Goal: Task Accomplishment & Management: Use online tool/utility

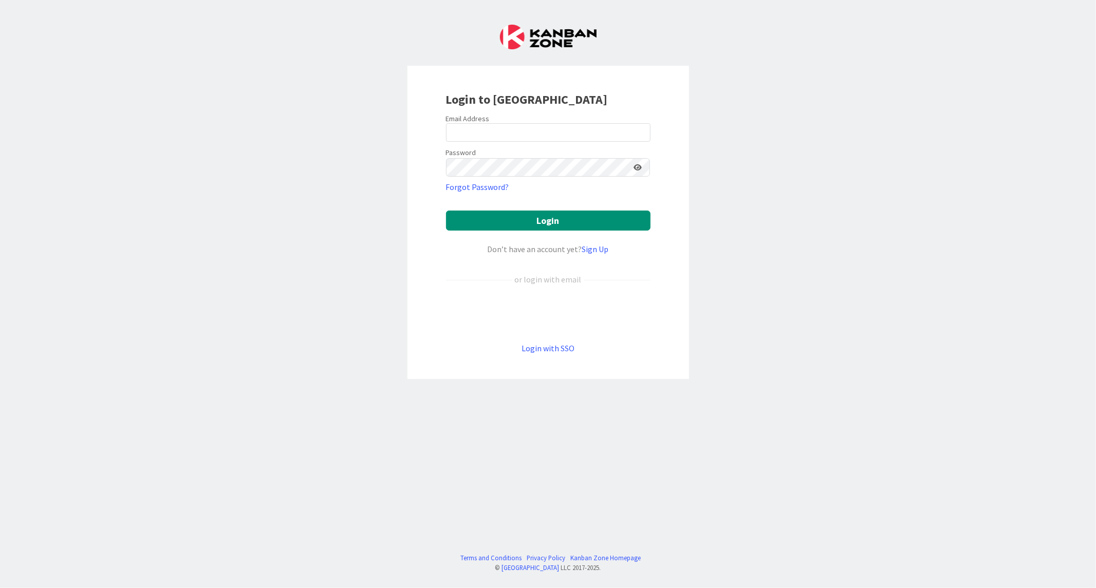
drag, startPoint x: 445, startPoint y: 126, endPoint x: 468, endPoint y: 135, distance: 24.5
click at [446, 127] on div "Login to [GEOGRAPHIC_DATA] Email Address Password Forgot Password? Login Don’t …" at bounding box center [549, 222] width 282 height 313
click at [468, 133] on input "email" at bounding box center [548, 132] width 205 height 18
paste input "[EMAIL_ADDRESS][DOMAIN_NAME]"
type input "[EMAIL_ADDRESS][DOMAIN_NAME]"
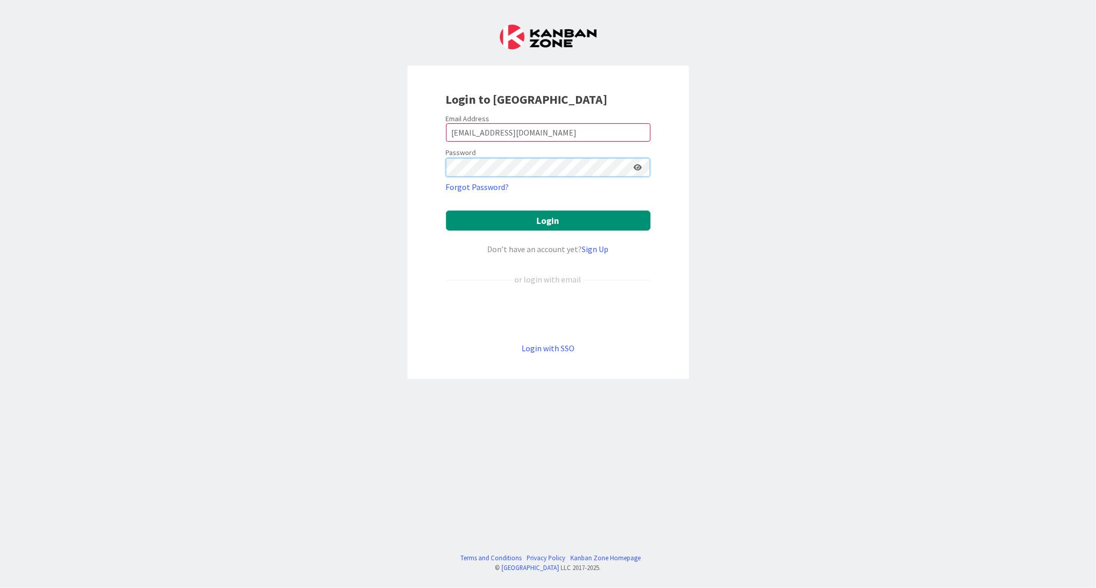
click at [446, 211] on button "Login" at bounding box center [548, 221] width 205 height 20
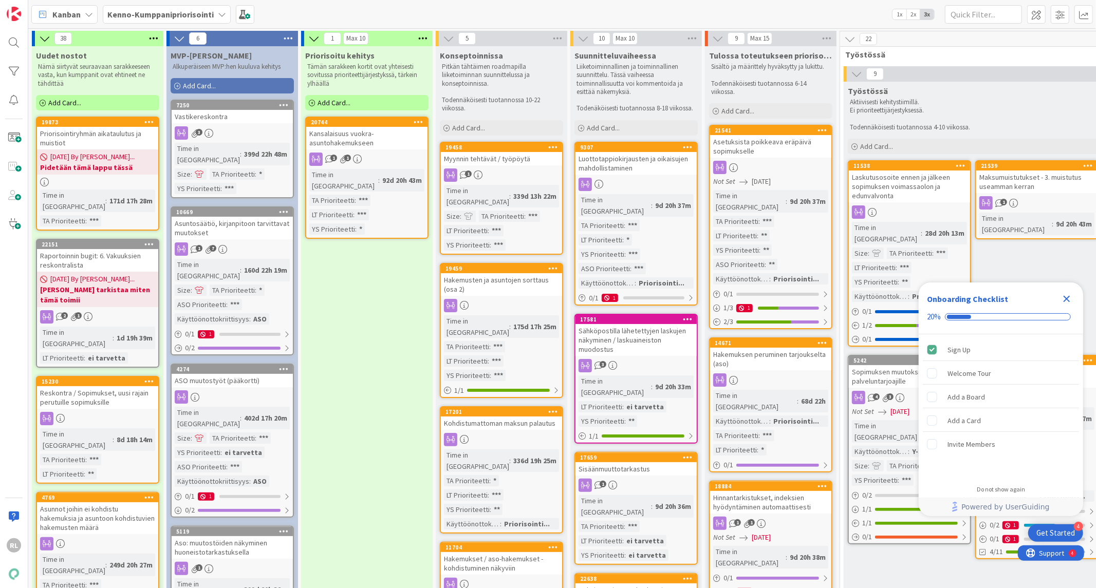
click at [109, 249] on div "Raportoinnin bugit: 6. Vakuuksien reskontralista" at bounding box center [97, 260] width 121 height 23
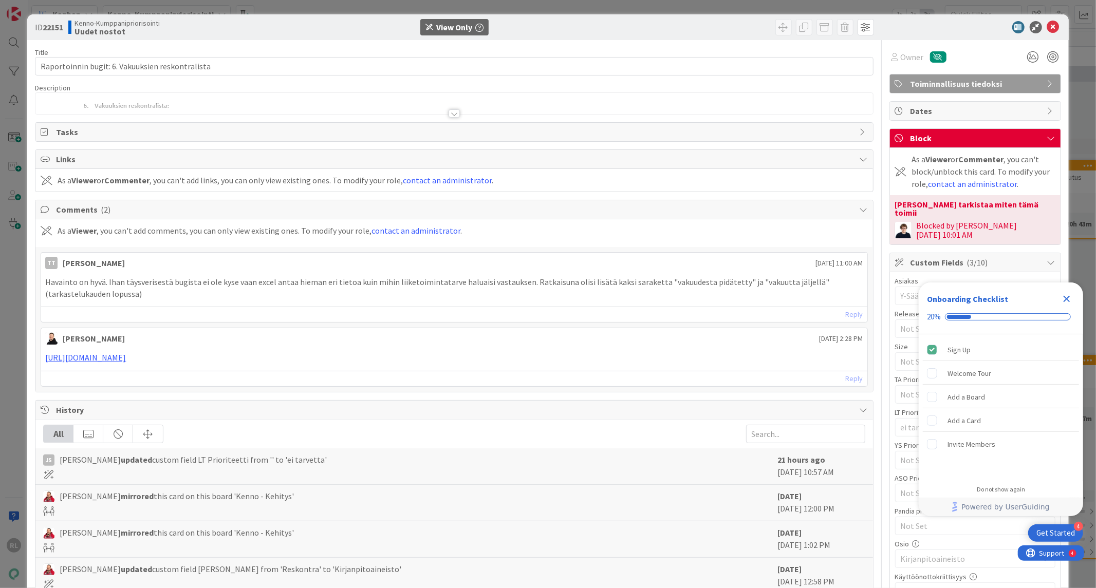
click at [454, 114] on div at bounding box center [454, 113] width 11 height 8
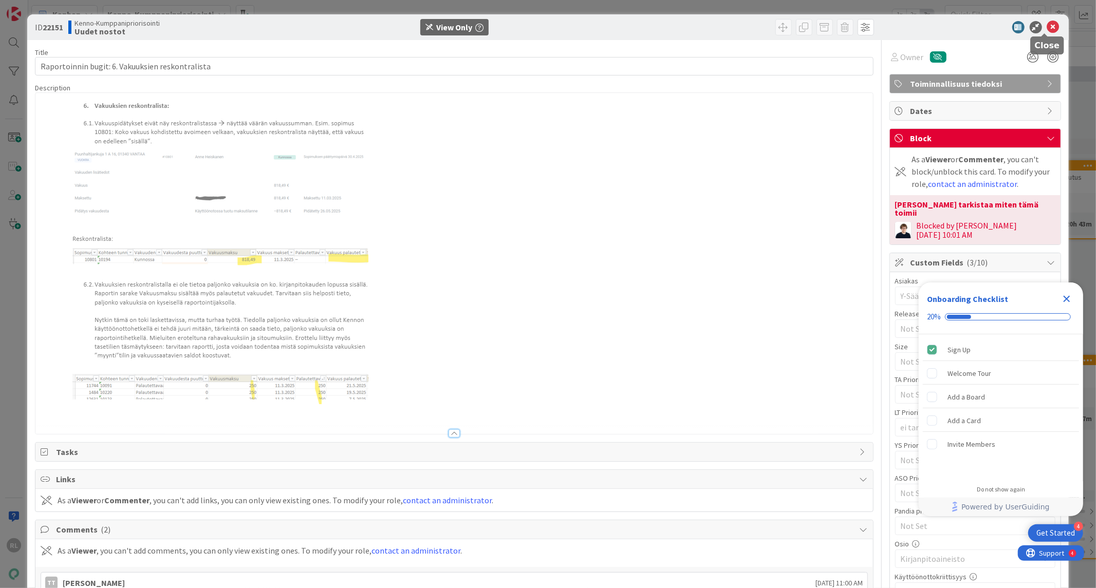
drag, startPoint x: 1039, startPoint y: 23, endPoint x: 645, endPoint y: 70, distance: 396.4
click at [1047, 24] on icon at bounding box center [1053, 27] width 12 height 12
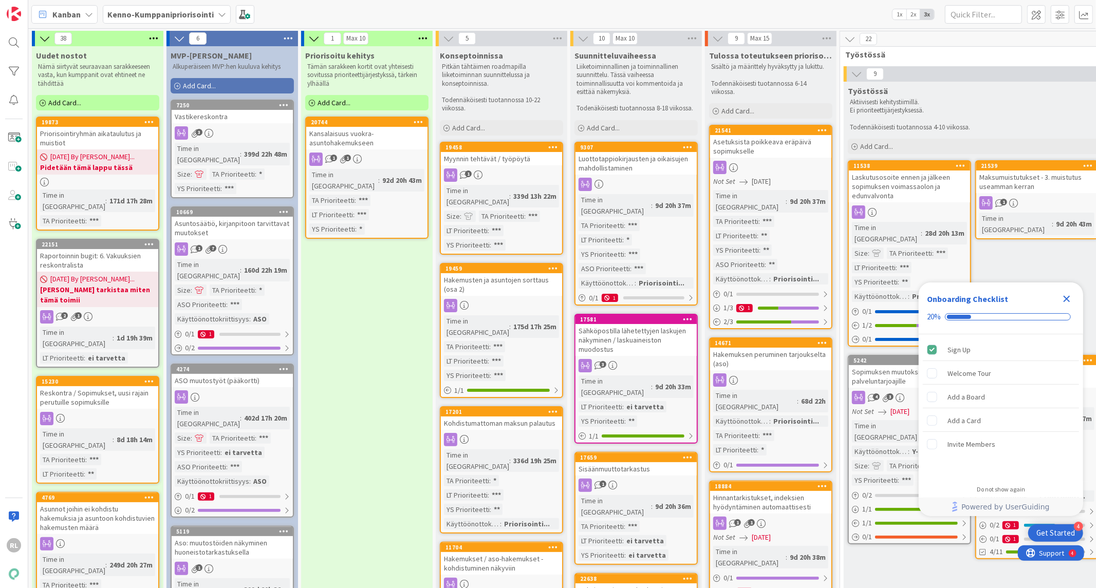
click at [100, 249] on div "Raportoinnin bugit: 6. Vakuuksien reskontralista" at bounding box center [97, 260] width 121 height 23
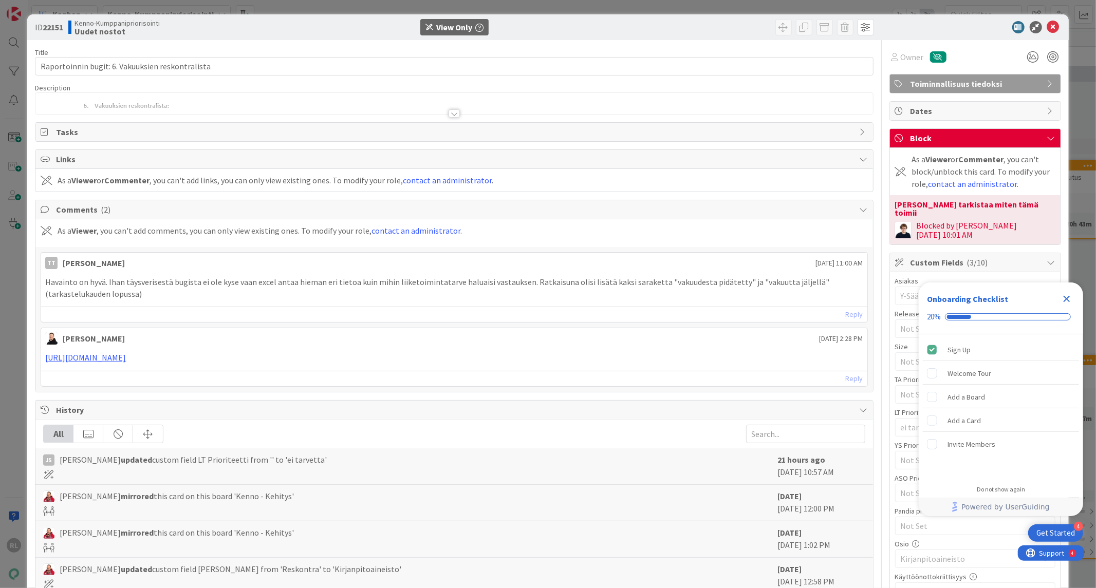
click at [1065, 298] on icon "Close Checklist" at bounding box center [1067, 299] width 7 height 7
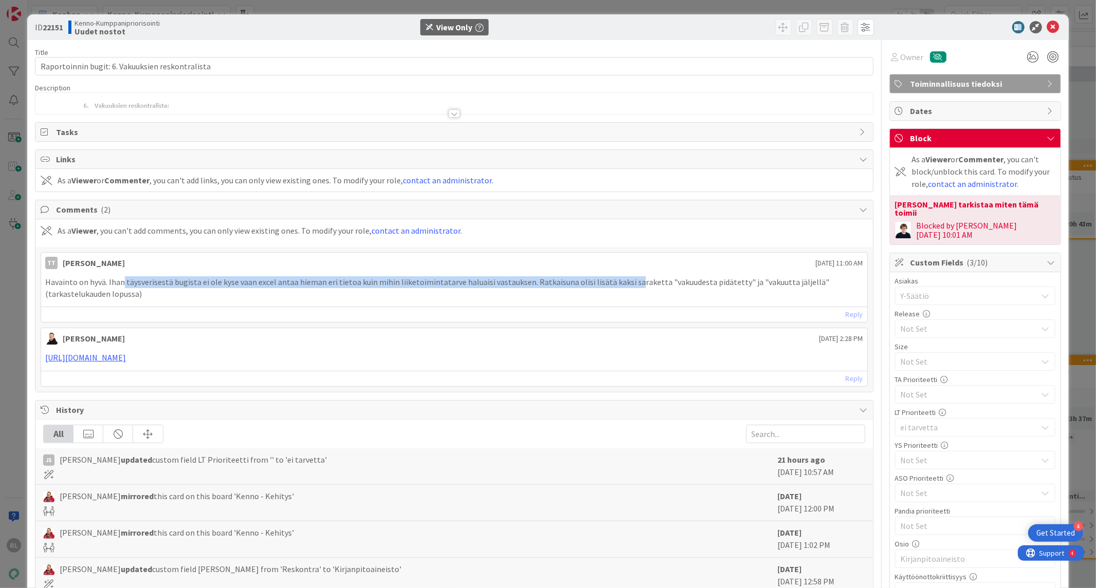
drag, startPoint x: 124, startPoint y: 280, endPoint x: 634, endPoint y: 282, distance: 510.3
click at [634, 282] on p "Havainto on hyvä. Ihan täysverisestä bugista ei ole kyse vaan excel antaa hiema…" at bounding box center [454, 287] width 818 height 23
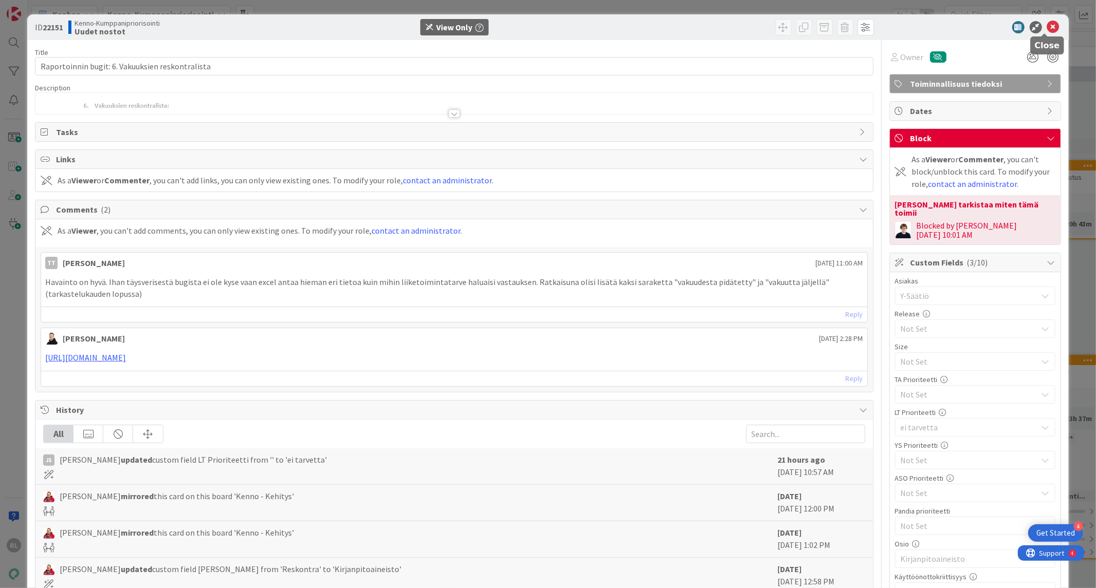
click at [1047, 27] on icon at bounding box center [1053, 27] width 12 height 12
